Goal: Go to known website: Access a specific website the user already knows

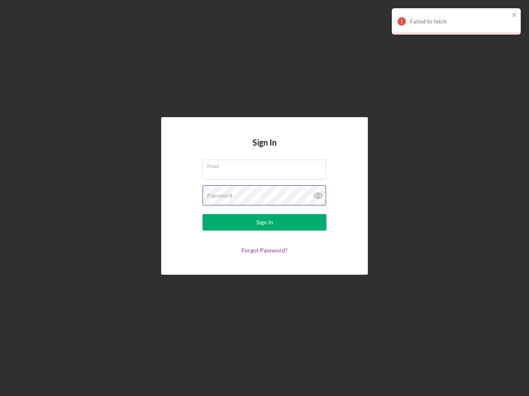
click at [264, 198] on div "Password" at bounding box center [264, 195] width 124 height 21
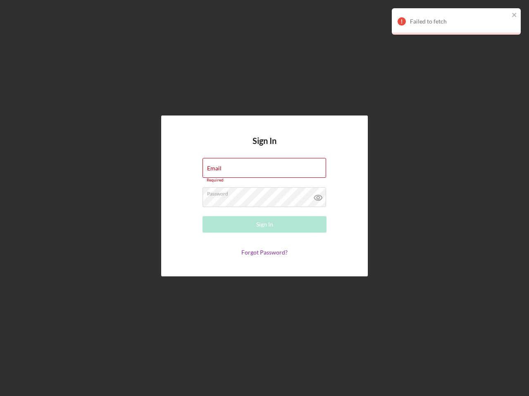
click at [318, 196] on icon at bounding box center [318, 197] width 21 height 21
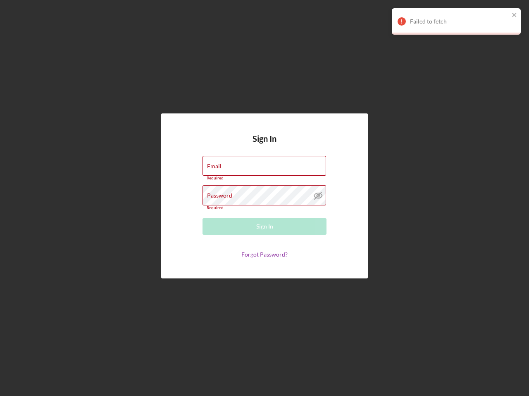
click at [456, 21] on div "Failed to fetch" at bounding box center [459, 21] width 99 height 7
